Goal: Check status: Check status

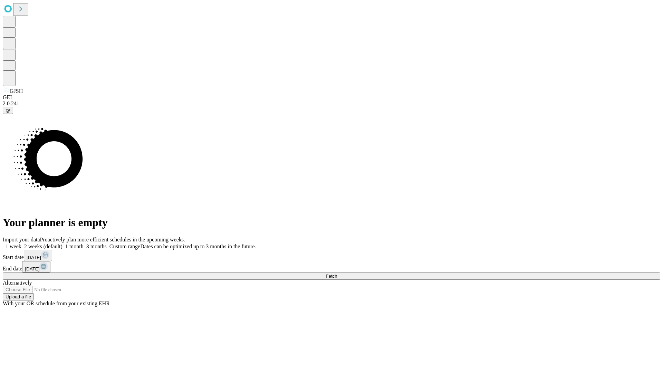
click at [337, 273] on span "Fetch" at bounding box center [331, 275] width 11 height 5
